Goal: Check status: Check status

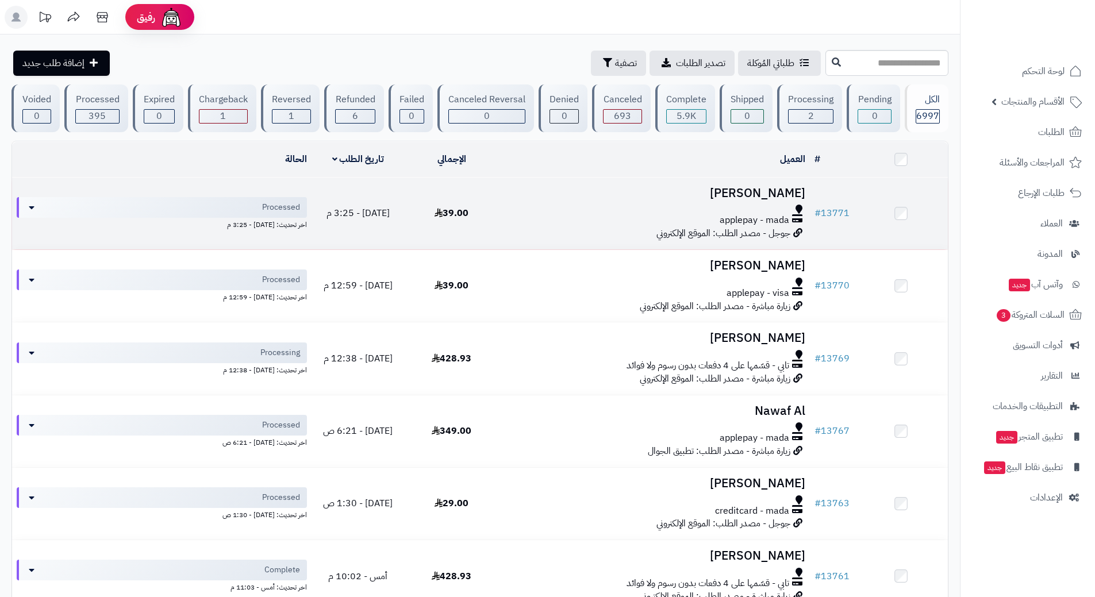
click at [862, 223] on td at bounding box center [901, 214] width 94 height 72
click at [751, 198] on h3 "[PERSON_NAME]" at bounding box center [654, 193] width 302 height 13
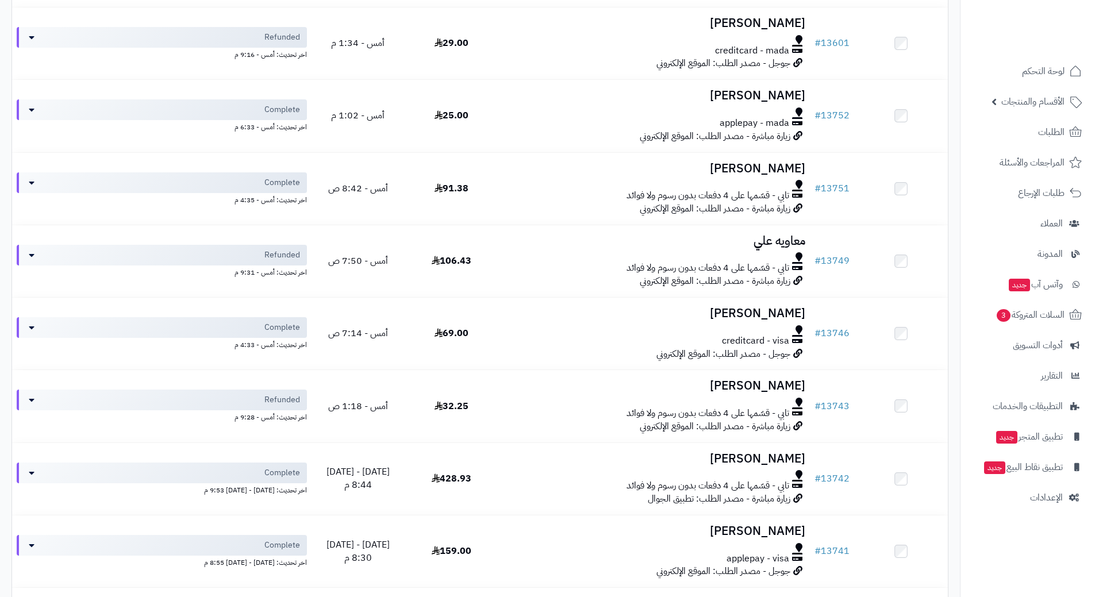
scroll to position [977, 0]
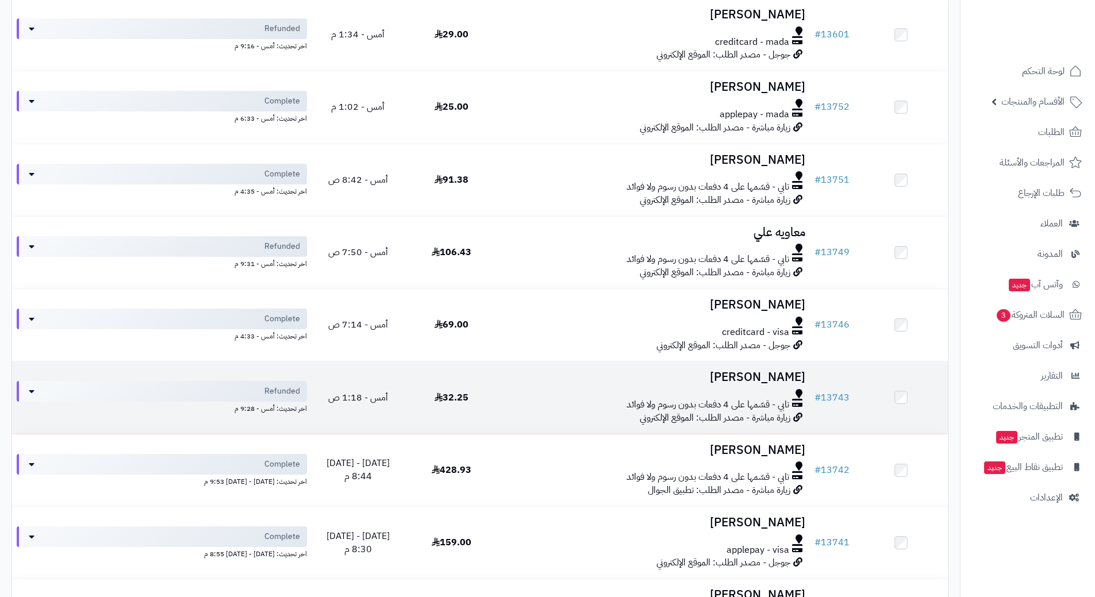
click at [592, 400] on div "تابي - قسّمها على 4 دفعات بدون رسوم ولا فوائد" at bounding box center [654, 404] width 302 height 13
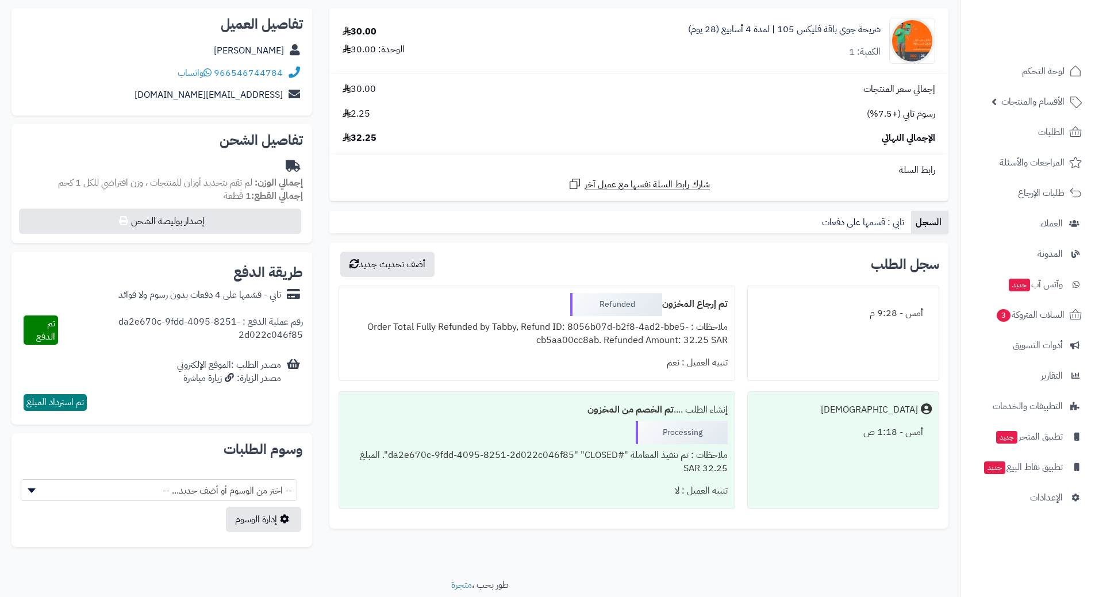
scroll to position [166, 0]
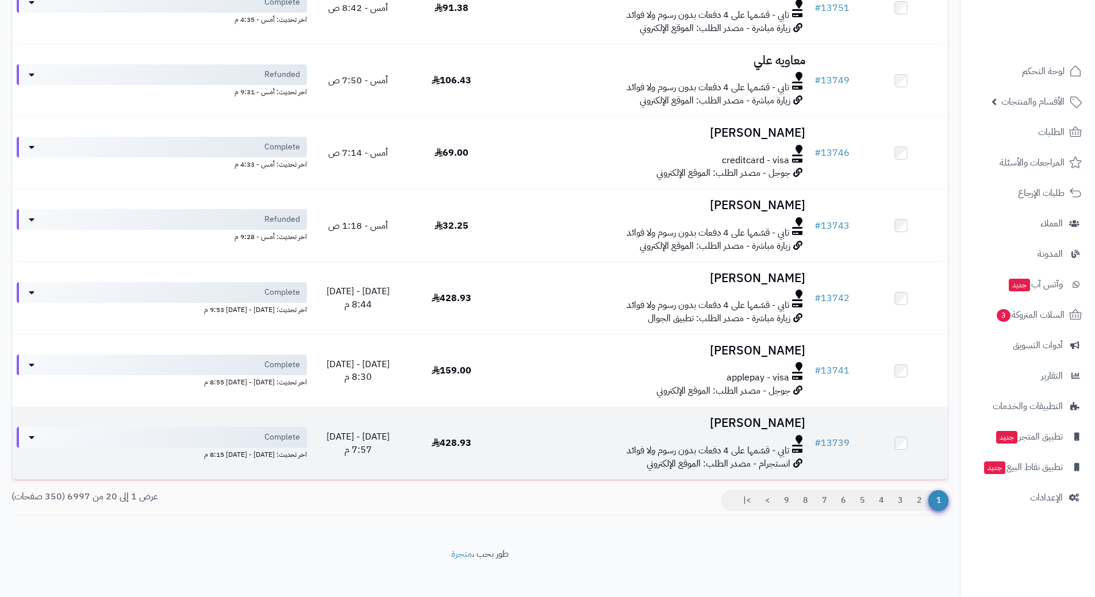
scroll to position [1156, 0]
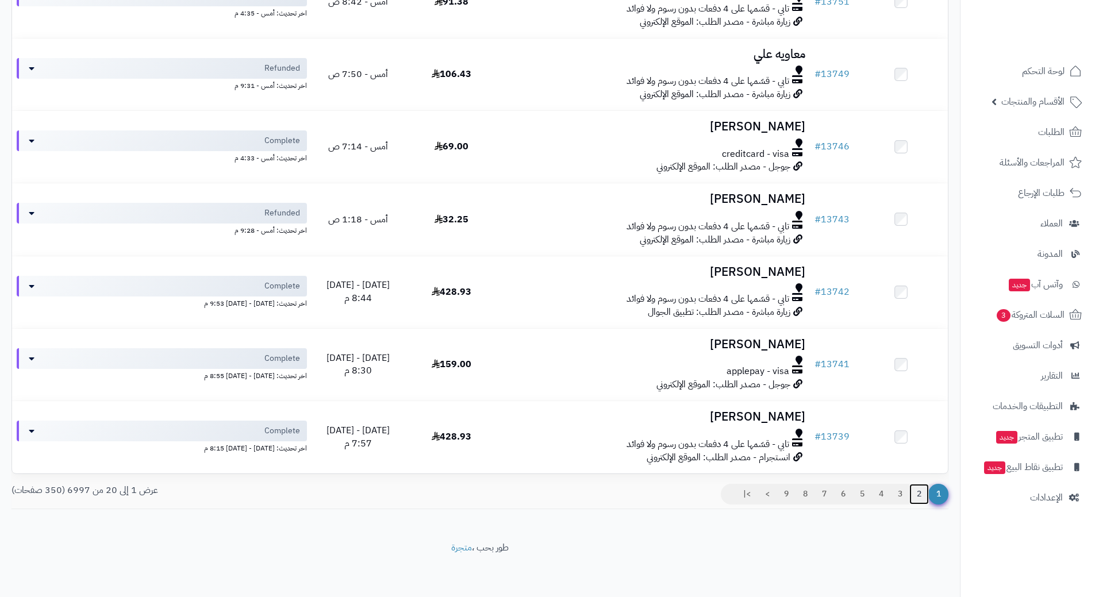
click at [916, 494] on link "2" at bounding box center [919, 494] width 20 height 21
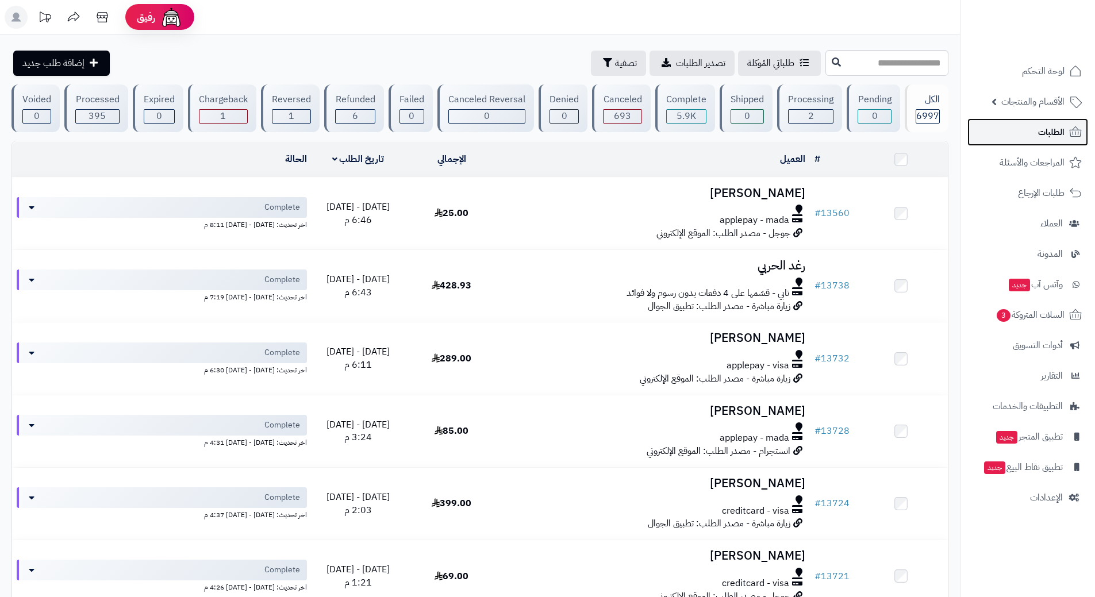
click at [1064, 133] on span "الطلبات" at bounding box center [1051, 132] width 26 height 16
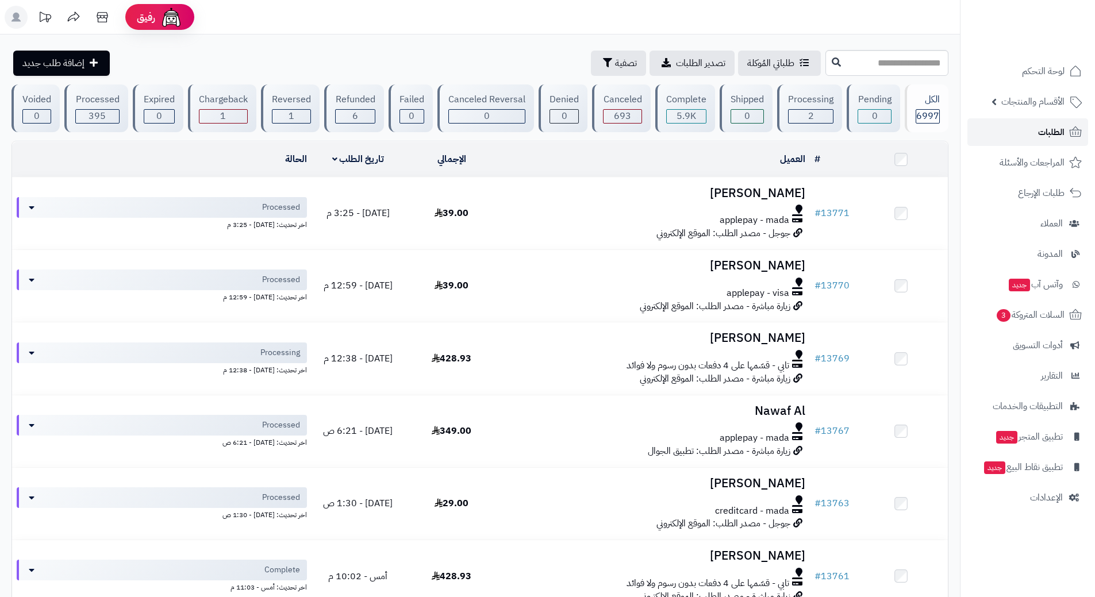
click at [1039, 129] on span "الطلبات" at bounding box center [1051, 132] width 26 height 16
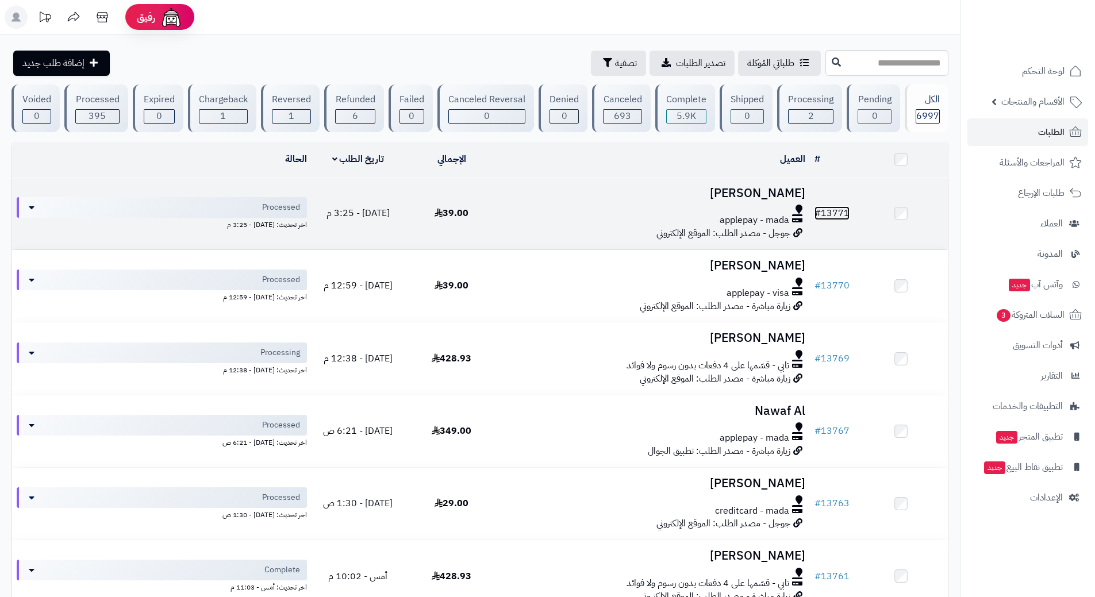
click at [842, 208] on link "# 13771" at bounding box center [832, 213] width 35 height 14
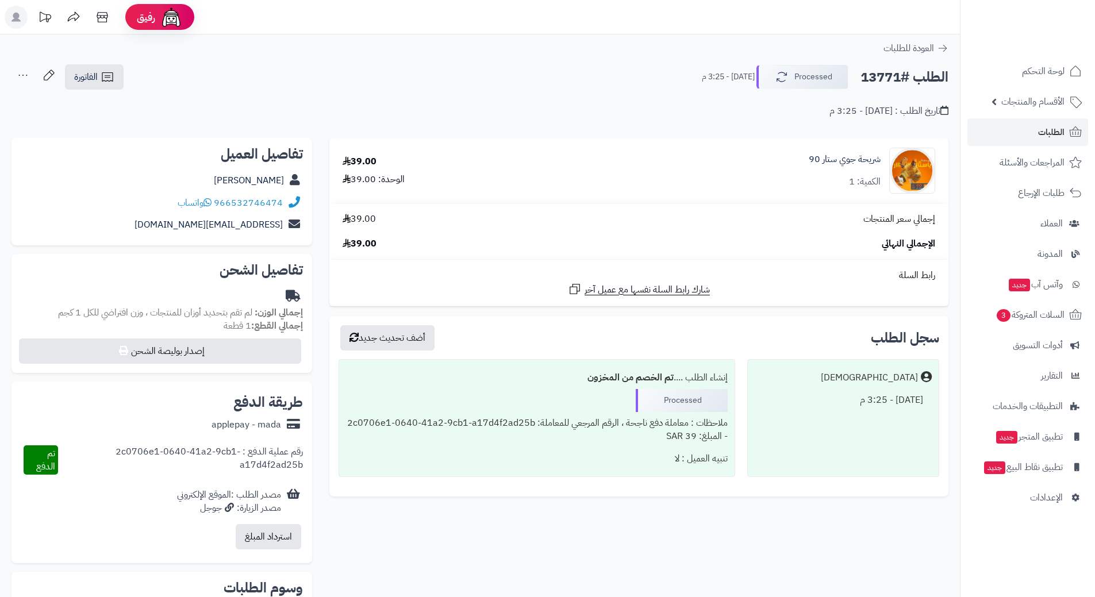
click at [880, 79] on h2 "الطلب #13771" at bounding box center [905, 78] width 88 height 24
copy div "الطلب #13771 Processed"
click at [280, 201] on link "966532746474" at bounding box center [248, 203] width 69 height 14
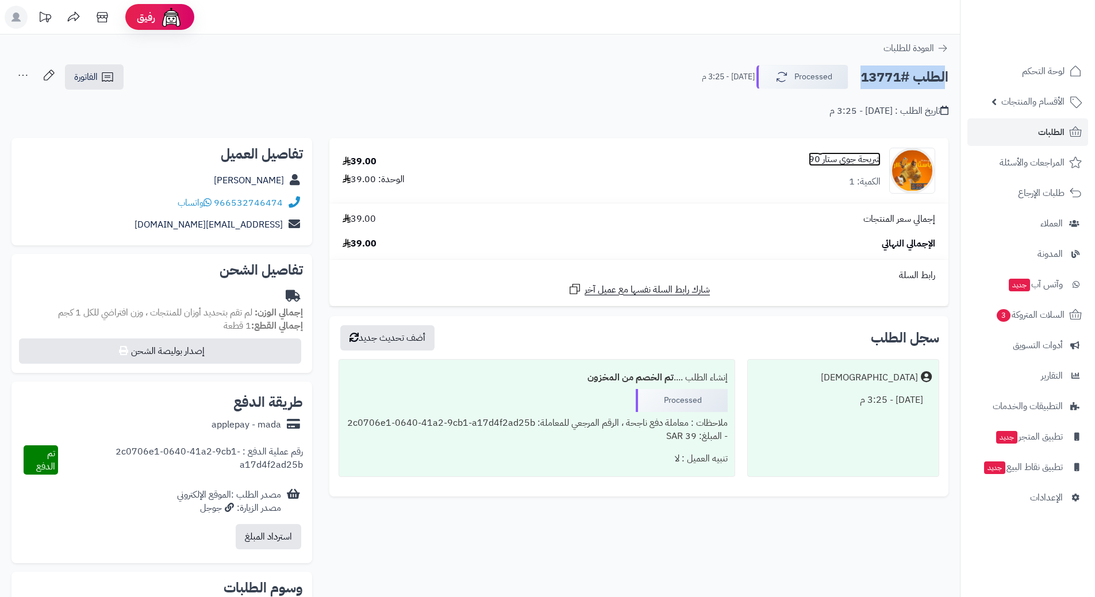
click at [849, 158] on link "شريحة جوي ستار 90" at bounding box center [845, 159] width 72 height 13
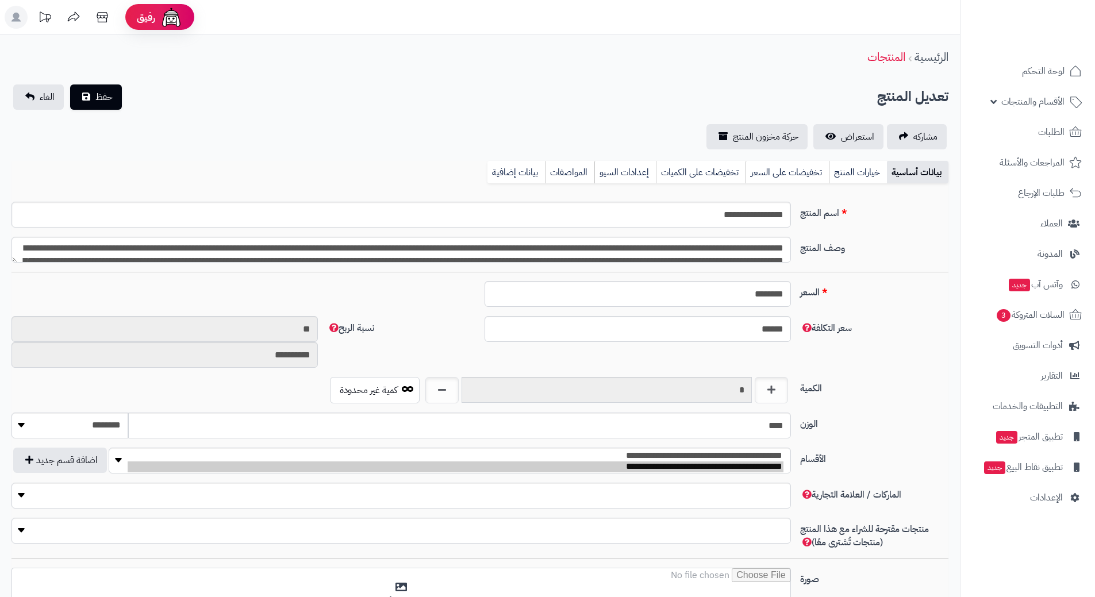
type input "******"
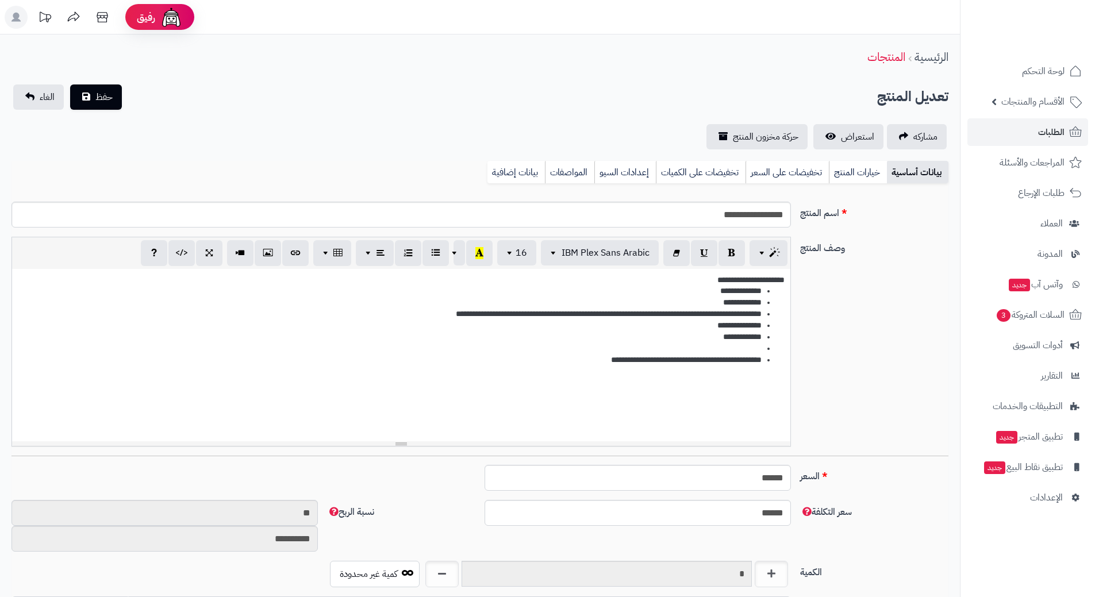
scroll to position [1029, 0]
click at [765, 214] on input "**********" at bounding box center [401, 215] width 780 height 26
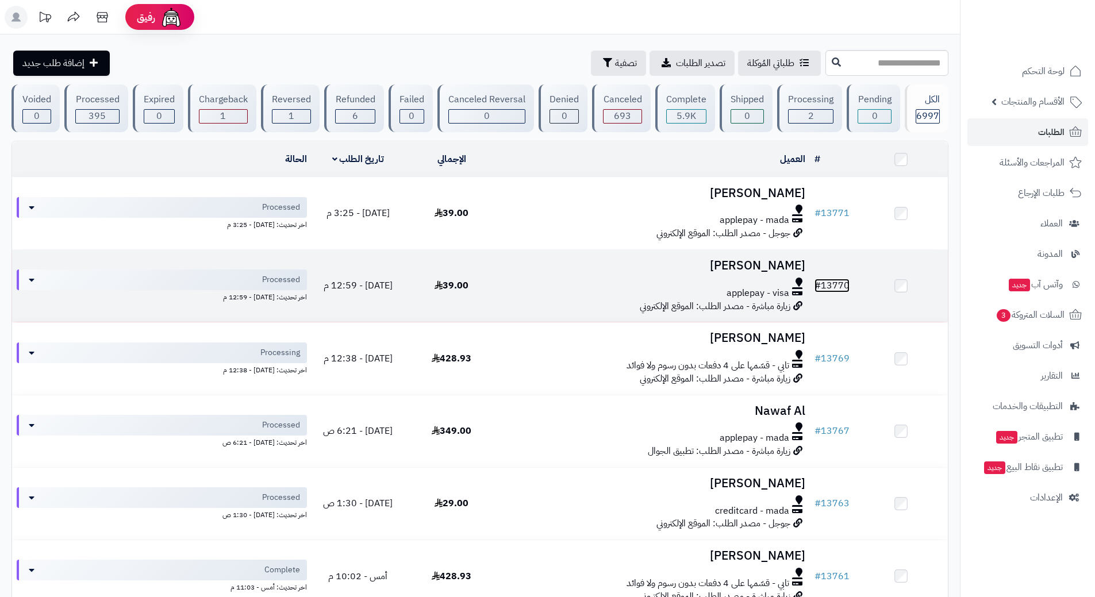
click at [844, 282] on link "# 13770" at bounding box center [832, 286] width 35 height 14
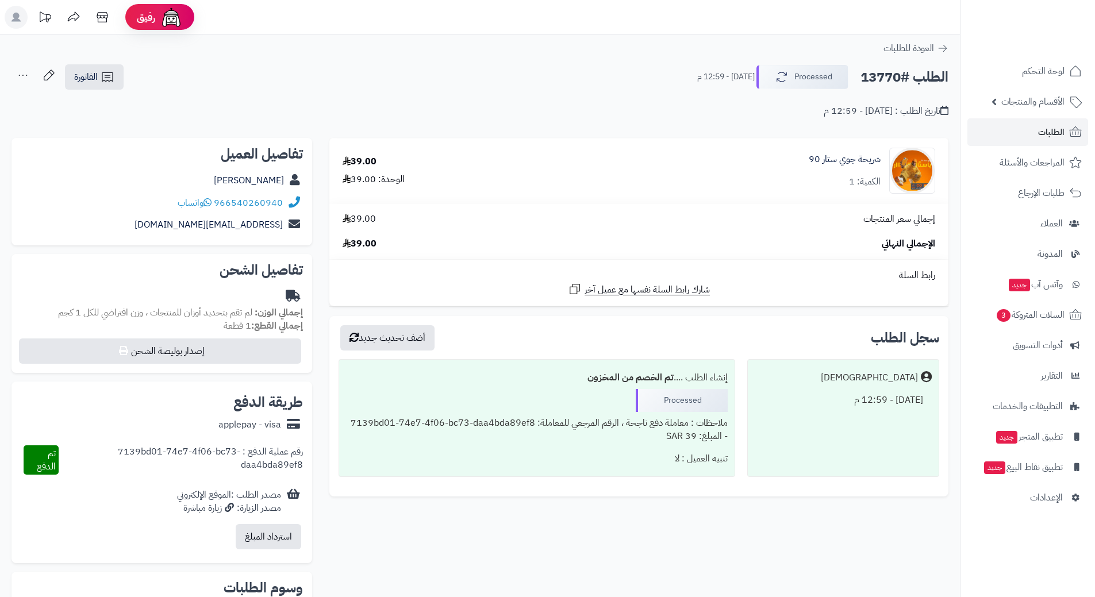
click at [906, 77] on h2 "الطلب #13770" at bounding box center [905, 78] width 88 height 24
copy div "الطلب #13770 Processed"
click at [267, 200] on link "966540260940" at bounding box center [248, 203] width 69 height 14
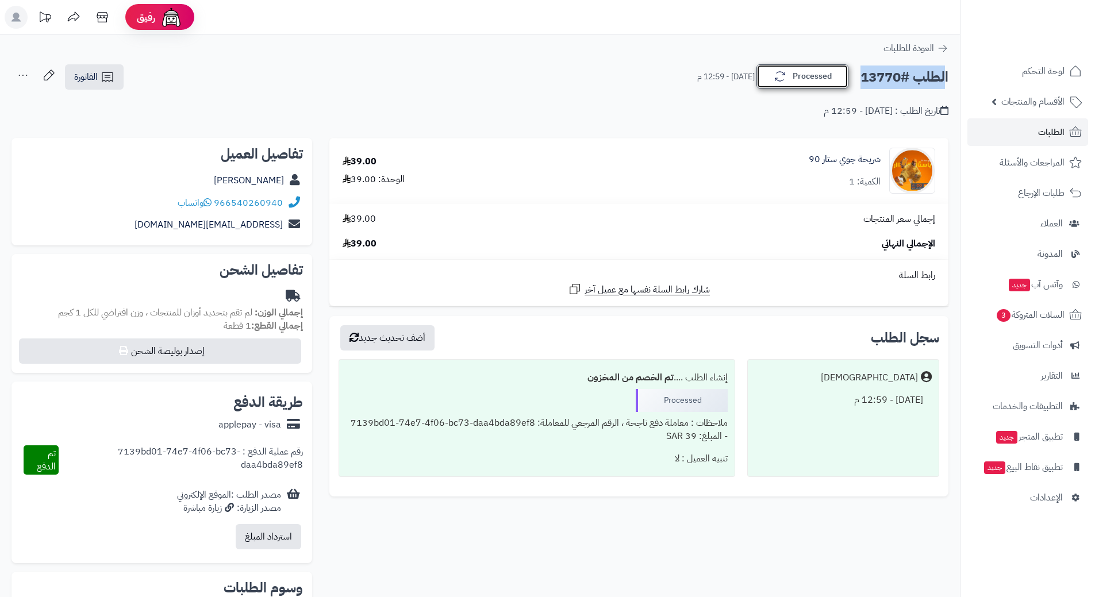
click at [818, 78] on button "Processed" at bounding box center [803, 76] width 92 height 24
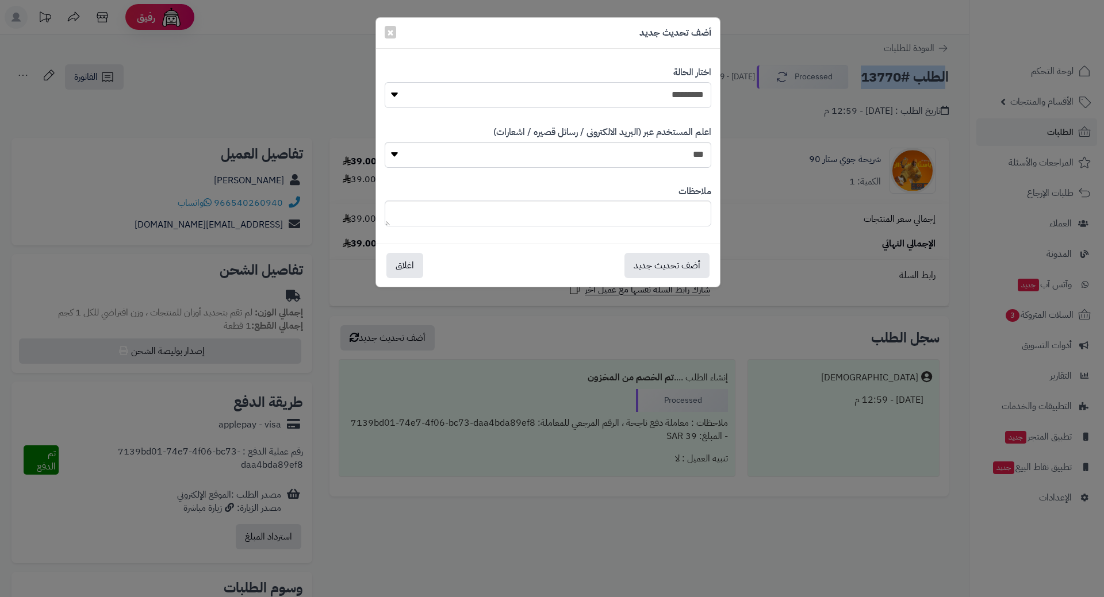
click at [682, 94] on select "**********" at bounding box center [548, 95] width 327 height 26
select select "*"
click at [385, 82] on select "**********" at bounding box center [548, 95] width 327 height 26
click at [680, 263] on button "أضف تحديث جديد" at bounding box center [666, 264] width 85 height 25
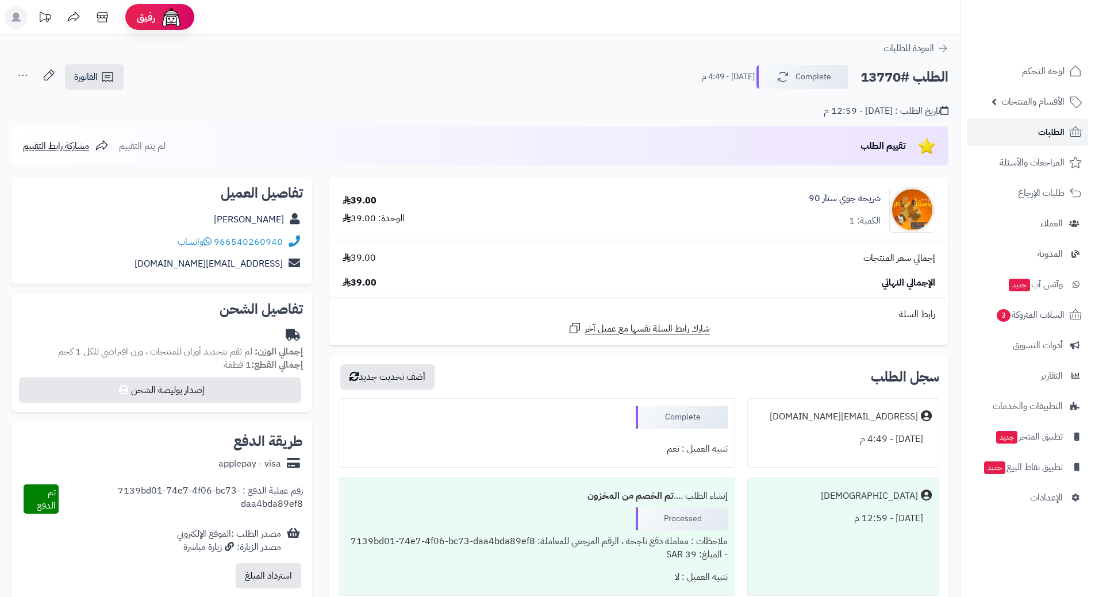
click at [1042, 128] on span "الطلبات" at bounding box center [1051, 132] width 26 height 16
click at [1053, 128] on span "الطلبات" at bounding box center [1051, 132] width 26 height 16
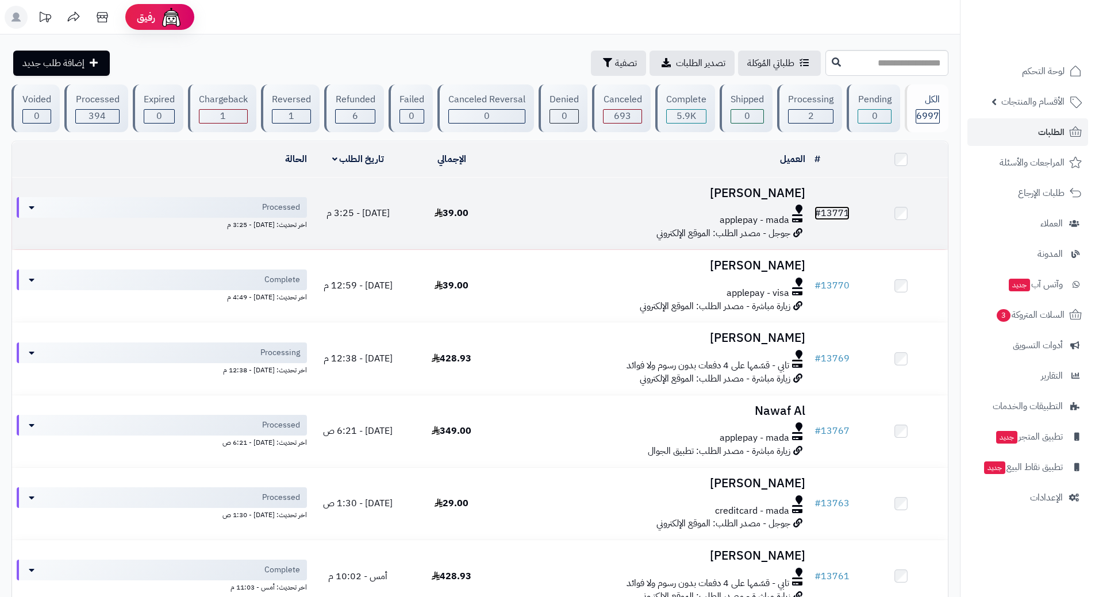
click at [844, 213] on link "# 13771" at bounding box center [832, 213] width 35 height 14
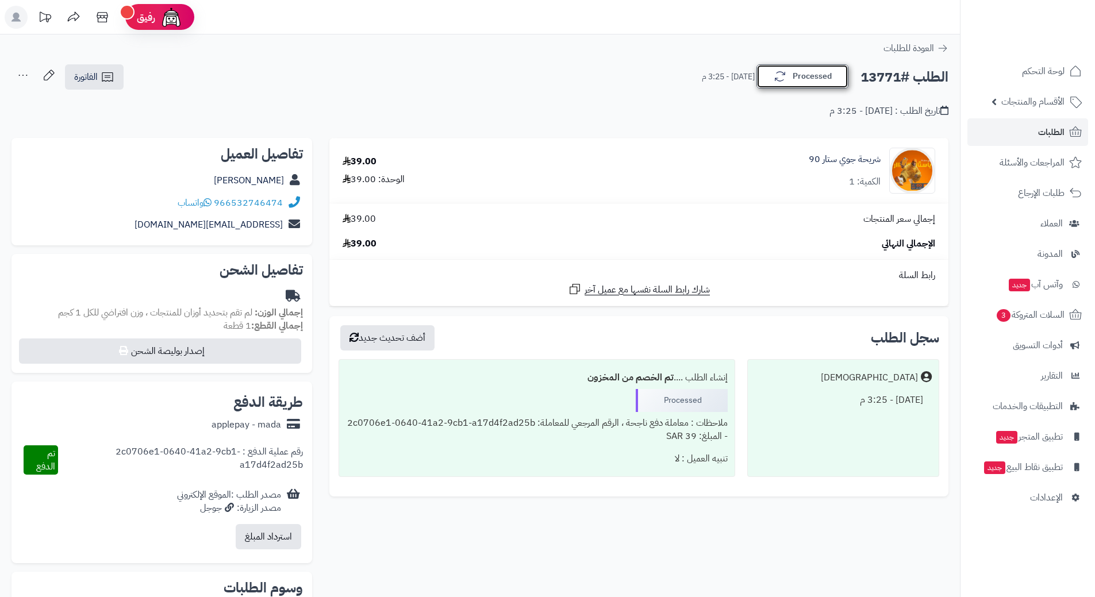
click at [827, 74] on button "Processed" at bounding box center [803, 76] width 92 height 24
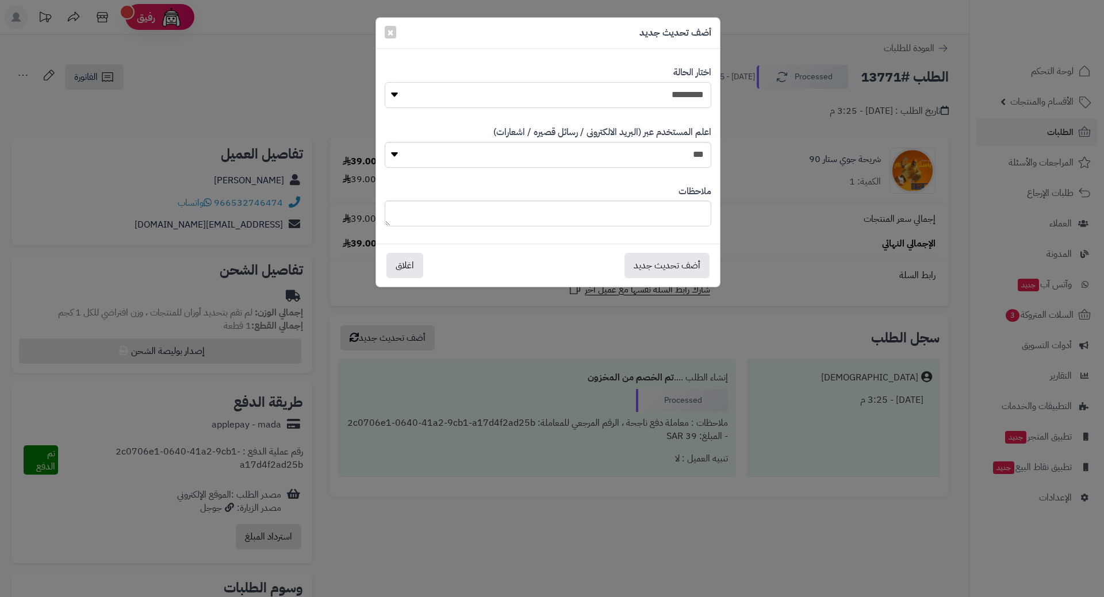
click at [644, 89] on select "**********" at bounding box center [548, 95] width 327 height 26
select select "*"
click at [385, 82] on select "**********" at bounding box center [548, 95] width 327 height 26
click at [678, 259] on button "أضف تحديث جديد" at bounding box center [666, 264] width 85 height 25
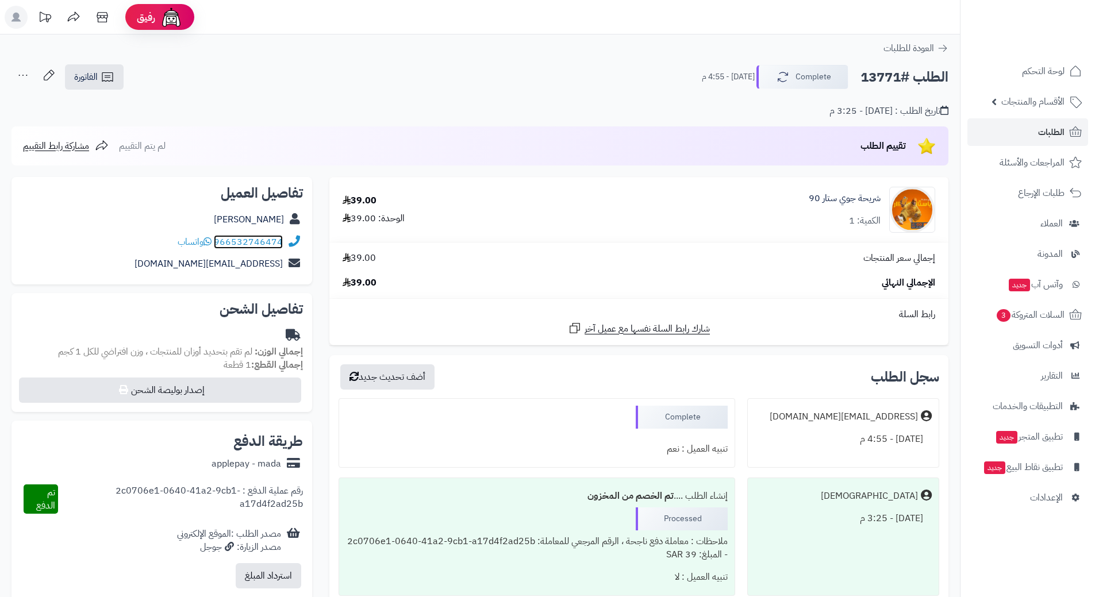
click at [268, 239] on link "966532746474" at bounding box center [248, 242] width 69 height 14
click at [1037, 128] on link "الطلبات" at bounding box center [1028, 132] width 121 height 28
